Goal: Check status: Check status

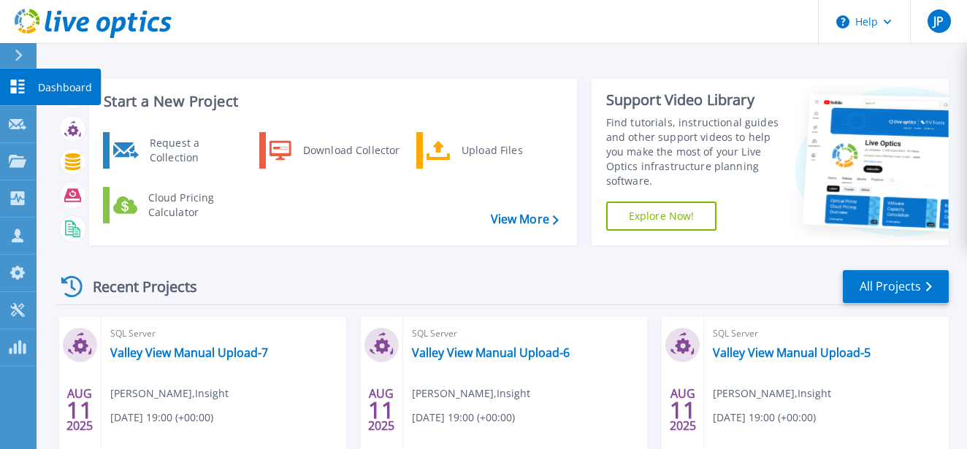
click at [22, 93] on icon at bounding box center [18, 87] width 14 height 14
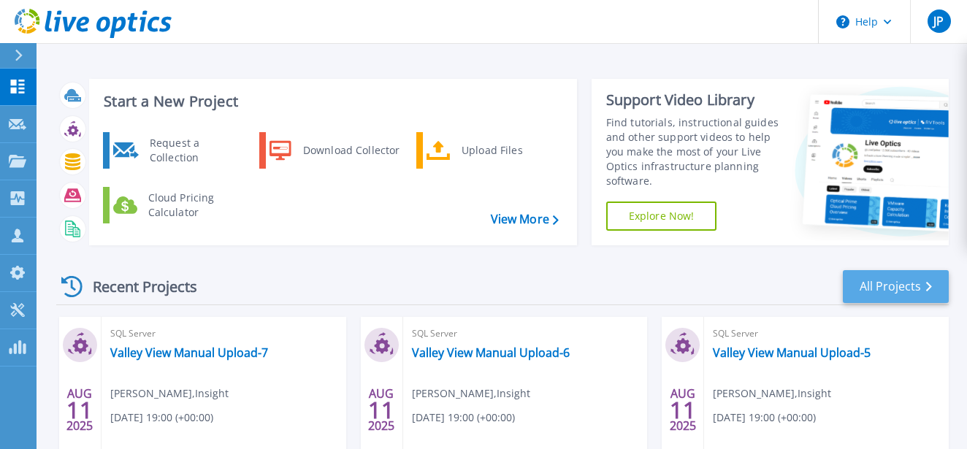
click at [897, 290] on link "All Projects" at bounding box center [896, 286] width 106 height 33
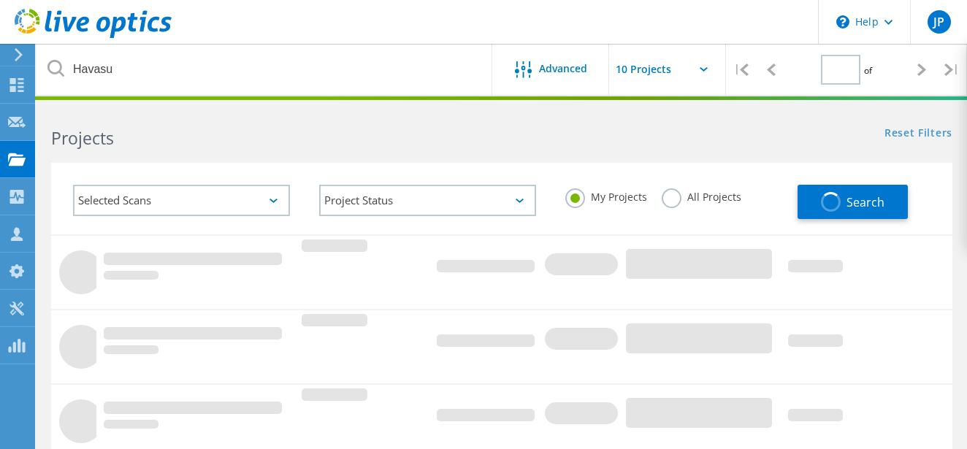
type input "1"
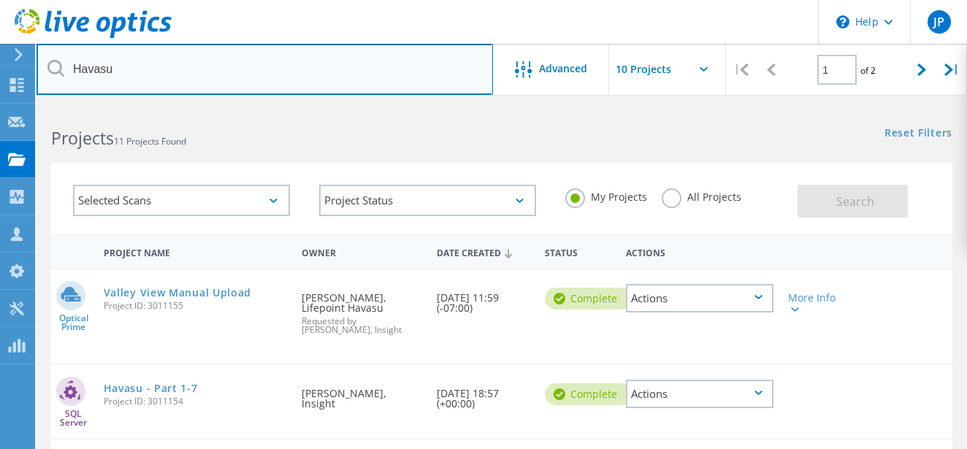
click at [126, 74] on input "Havasu" at bounding box center [265, 69] width 457 height 51
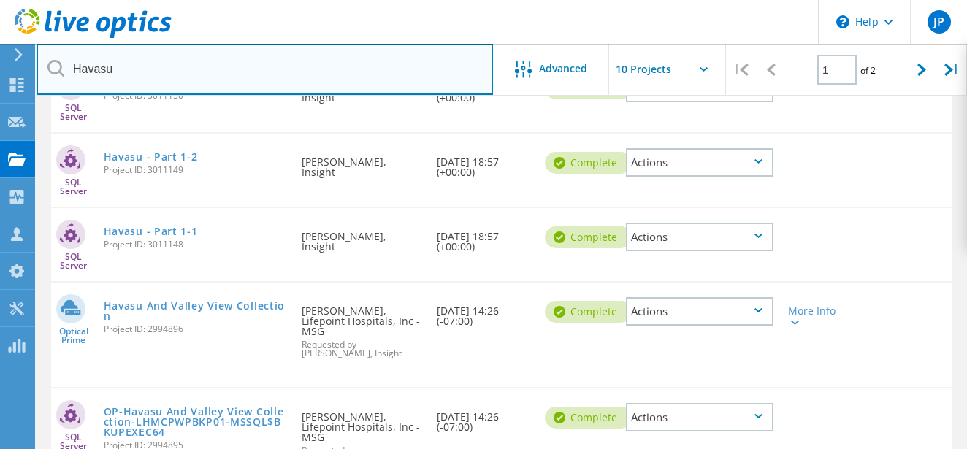
scroll to position [607, 0]
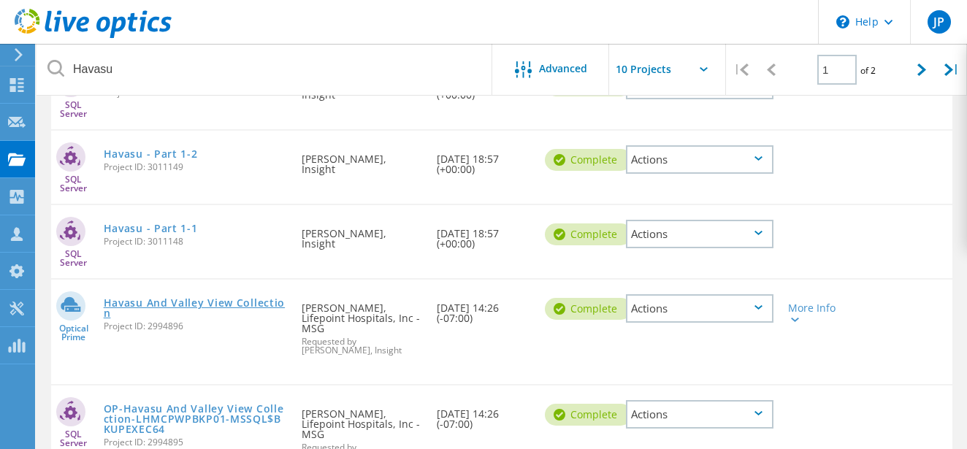
click at [235, 300] on link "Havasu And Valley View Collection" at bounding box center [195, 308] width 183 height 20
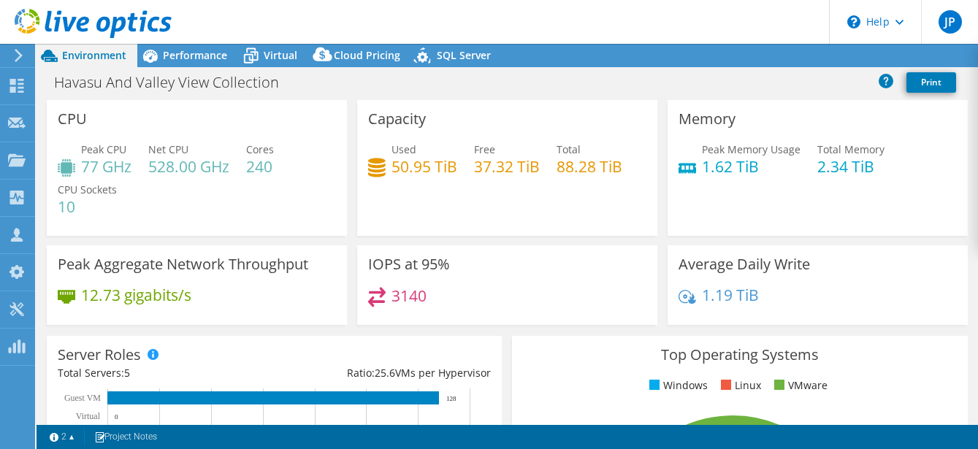
select select "USD"
click at [260, 53] on icon at bounding box center [251, 56] width 26 height 26
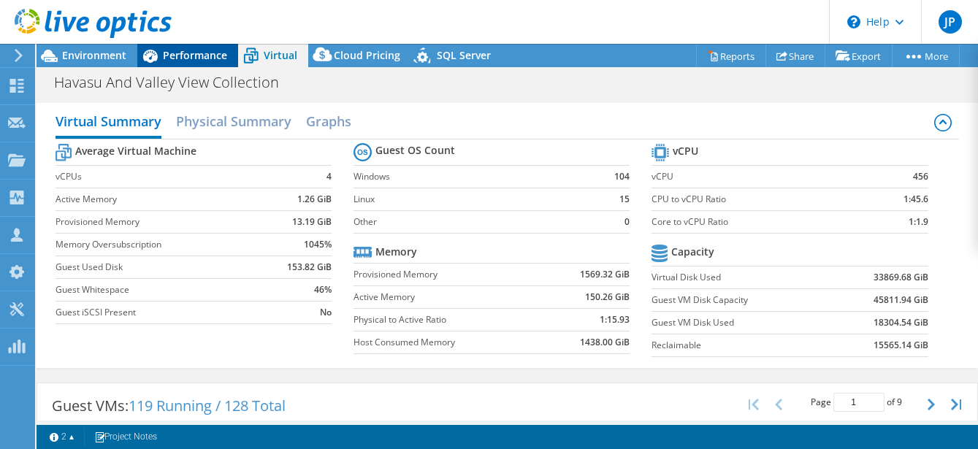
click at [197, 53] on span "Performance" at bounding box center [195, 55] width 64 height 14
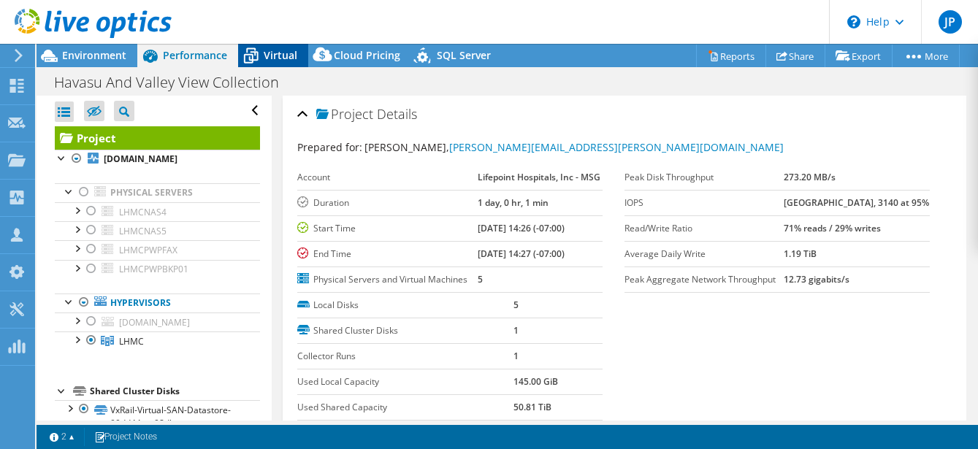
click at [287, 57] on span "Virtual" at bounding box center [281, 55] width 34 height 14
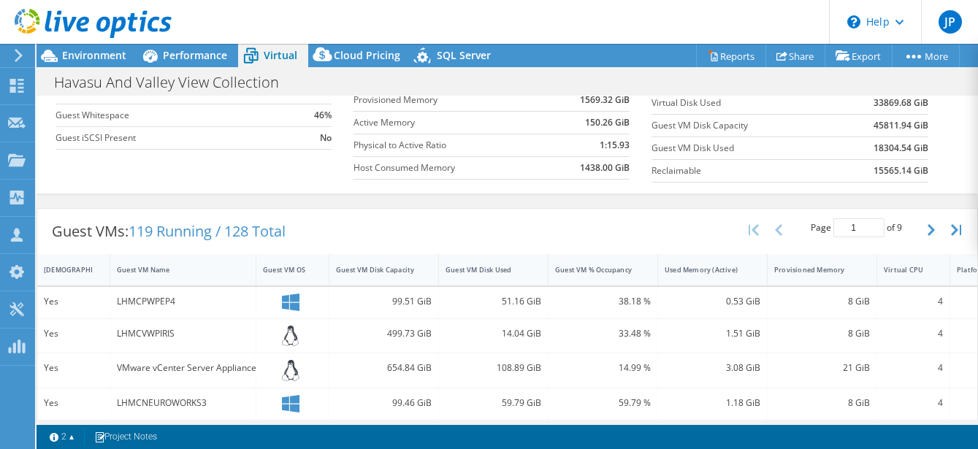
scroll to position [289, 0]
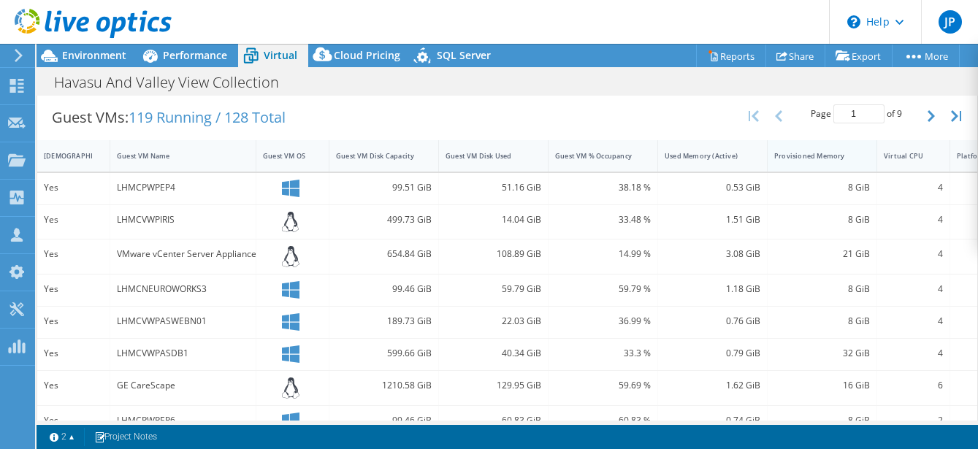
click at [804, 157] on div "Provisioned Memory" at bounding box center [814, 155] width 78 height 9
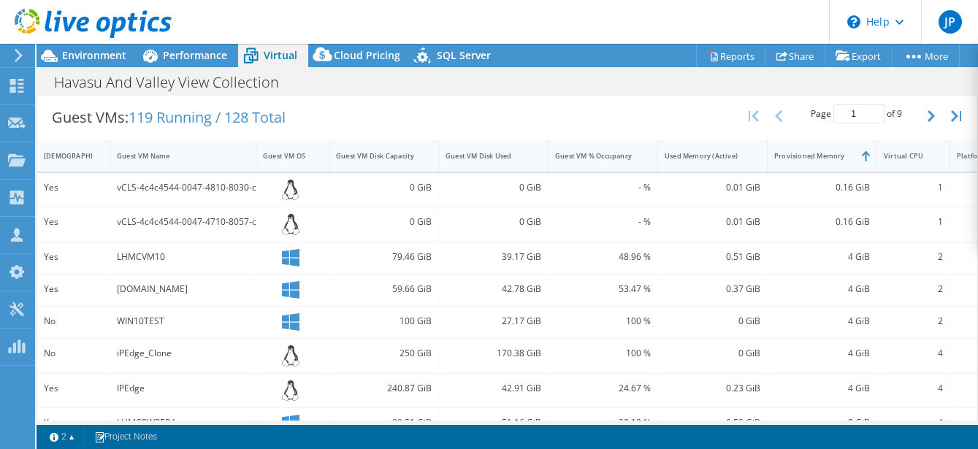
click at [802, 160] on div "Provisioned Memory" at bounding box center [814, 155] width 78 height 9
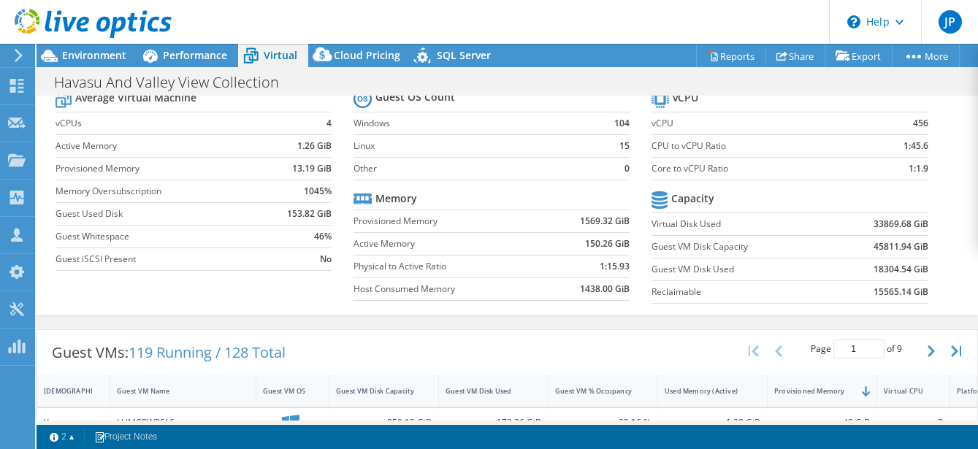
scroll to position [0, 0]
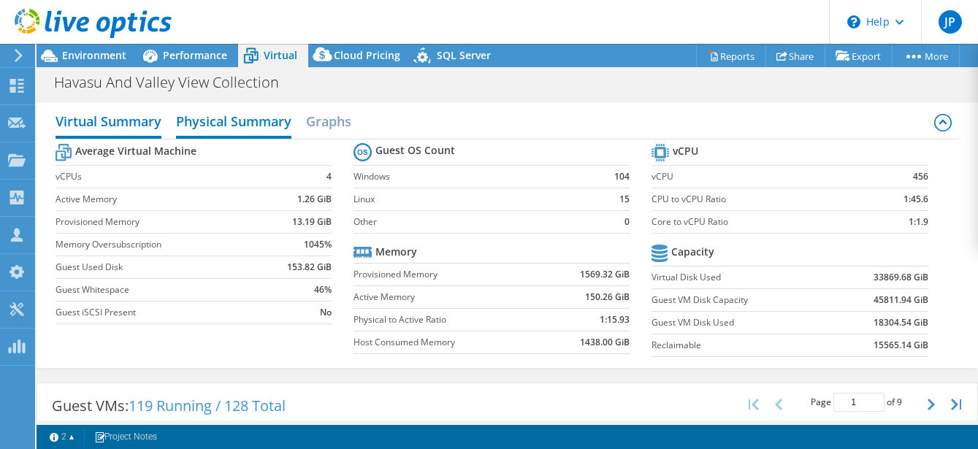
click at [270, 126] on h2 "Physical Summary" at bounding box center [233, 123] width 115 height 32
